Goal: Transaction & Acquisition: Purchase product/service

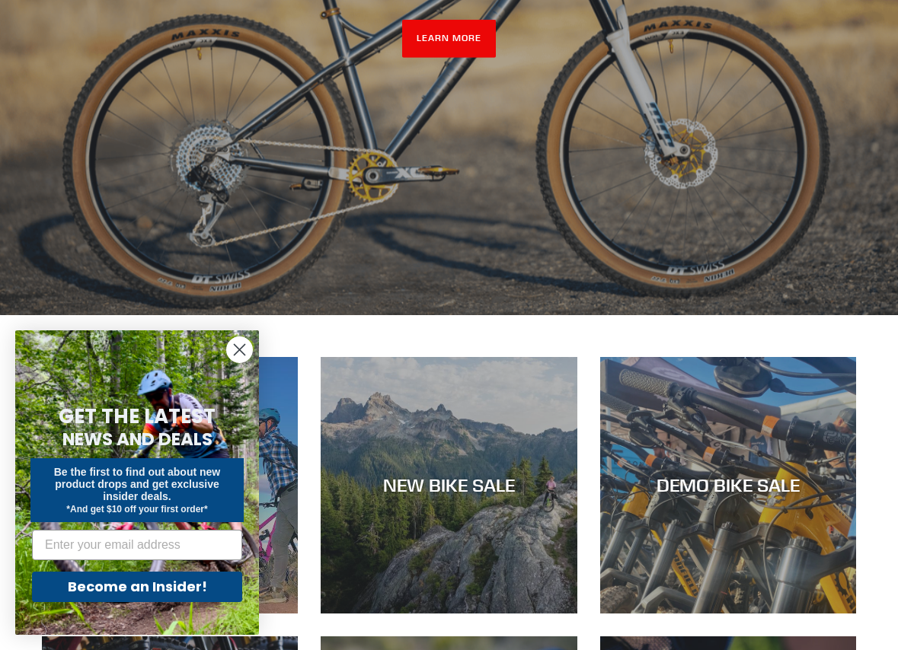
scroll to position [429, 0]
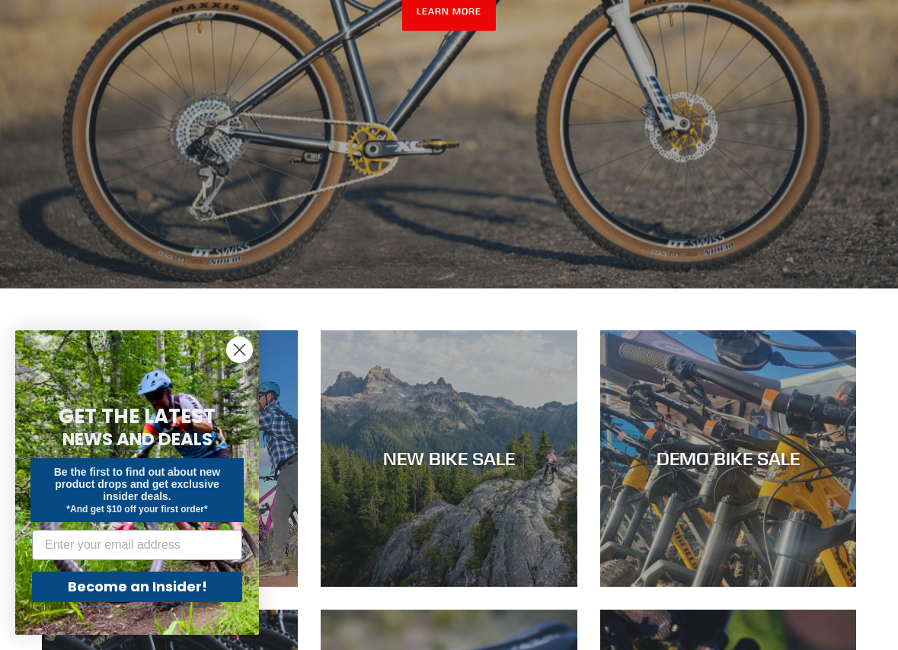
click at [245, 359] on circle "Close dialog" at bounding box center [239, 349] width 25 height 25
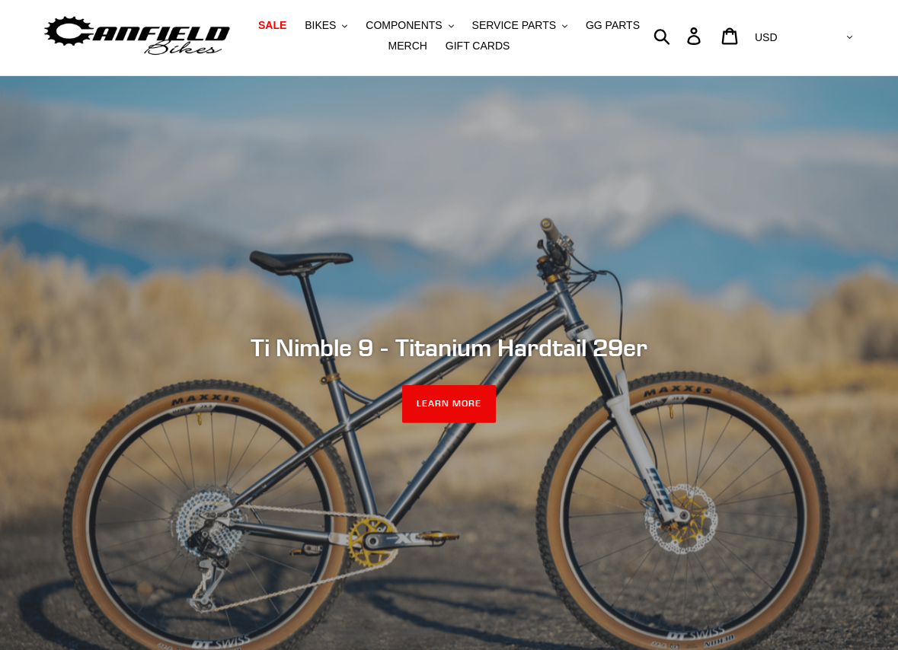
scroll to position [0, 0]
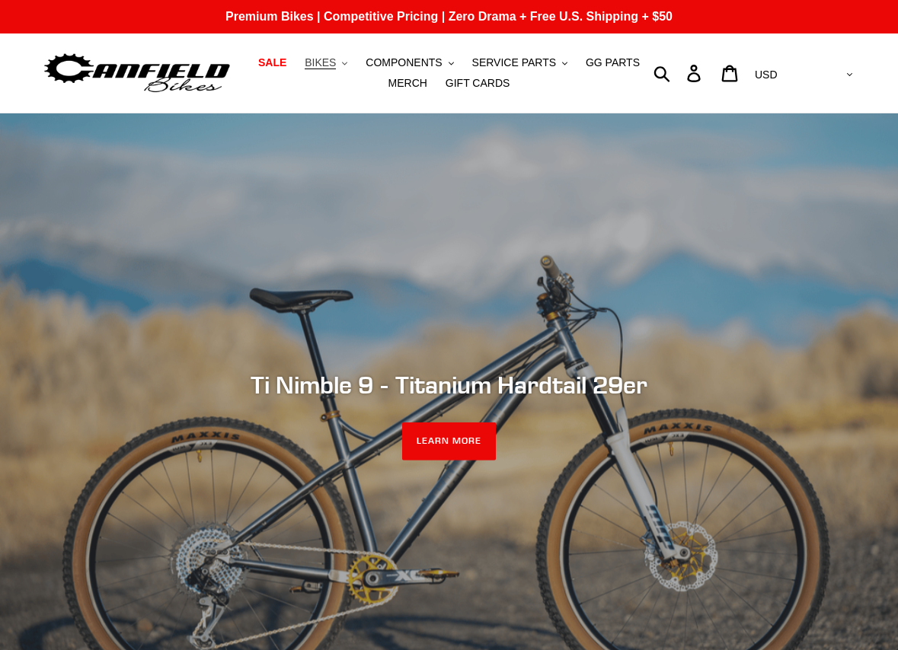
click at [318, 57] on span "BIKES" at bounding box center [320, 62] width 31 height 13
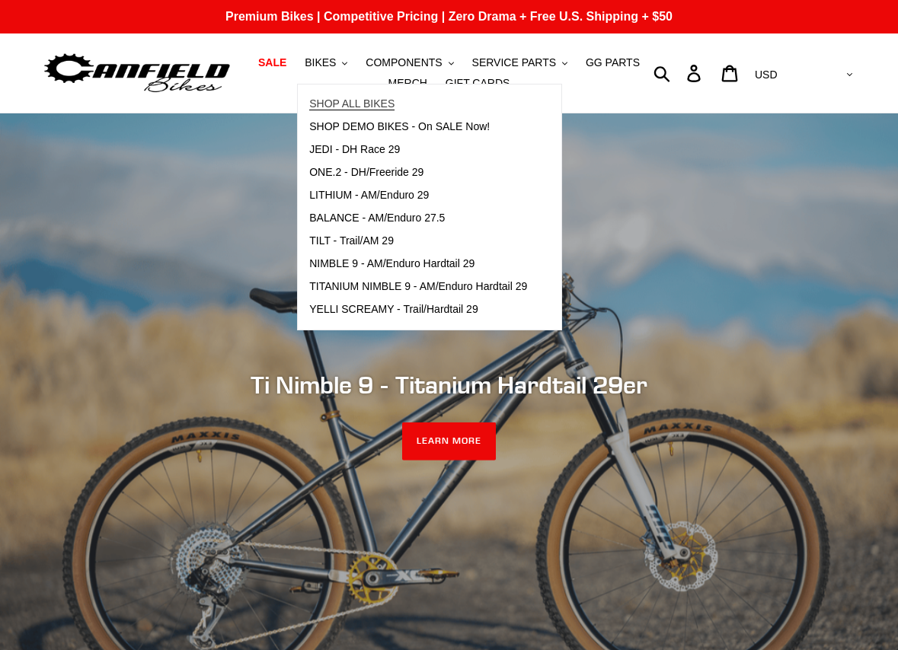
click at [333, 97] on span "SHOP ALL BIKES" at bounding box center [351, 103] width 85 height 13
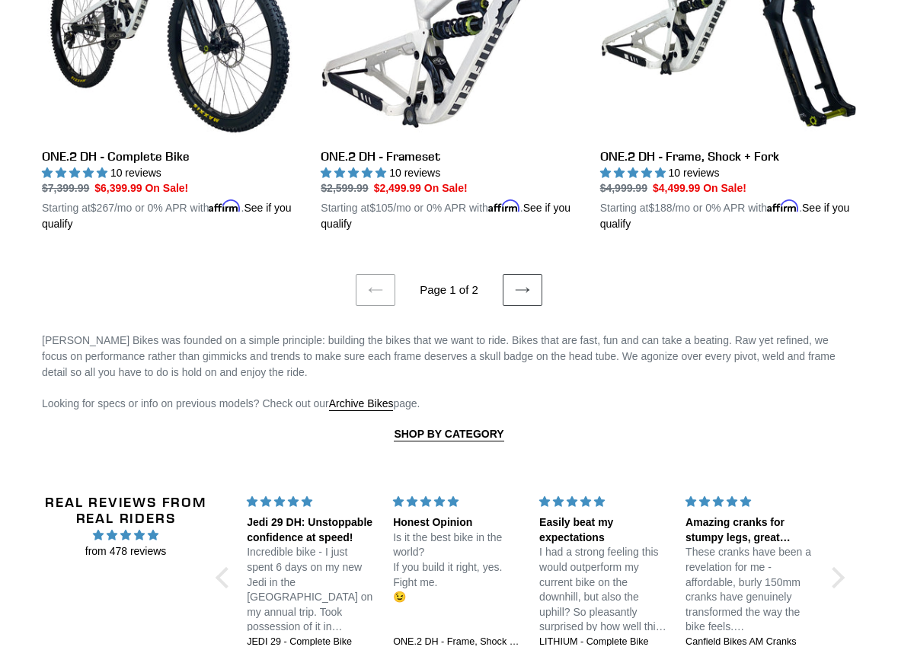
scroll to position [3242, 0]
